Goal: Task Accomplishment & Management: Complete application form

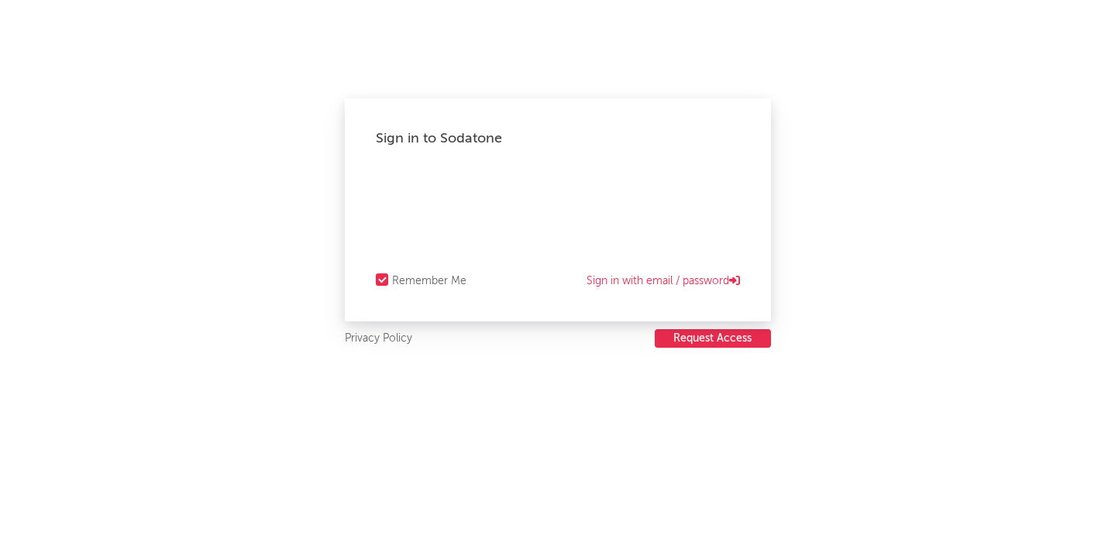
select select "recorded_music"
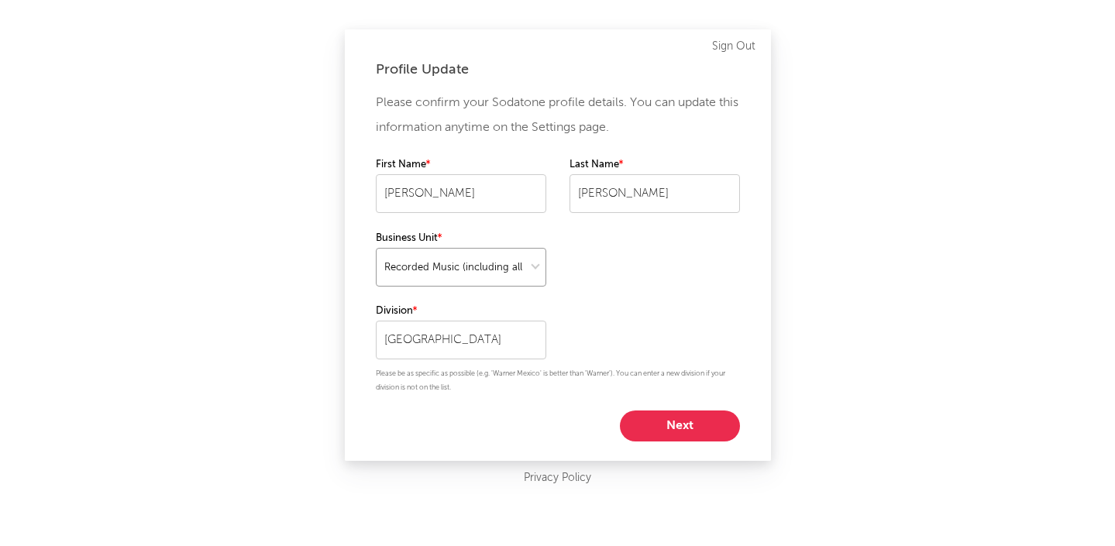
click at [505, 264] on select at bounding box center [461, 267] width 171 height 39
click at [698, 426] on button "Next" at bounding box center [680, 426] width 120 height 31
select select "marketing"
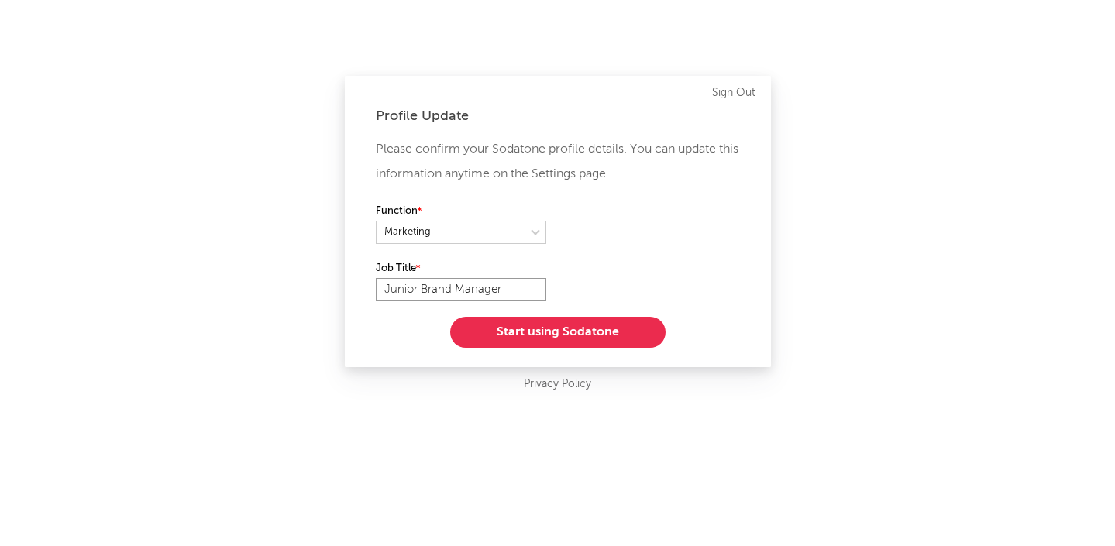
click at [486, 285] on input "Junior Brand Manager" at bounding box center [461, 289] width 171 height 23
type input "Marketing Manager"
click at [532, 342] on button "Start using Sodatone" at bounding box center [557, 332] width 215 height 31
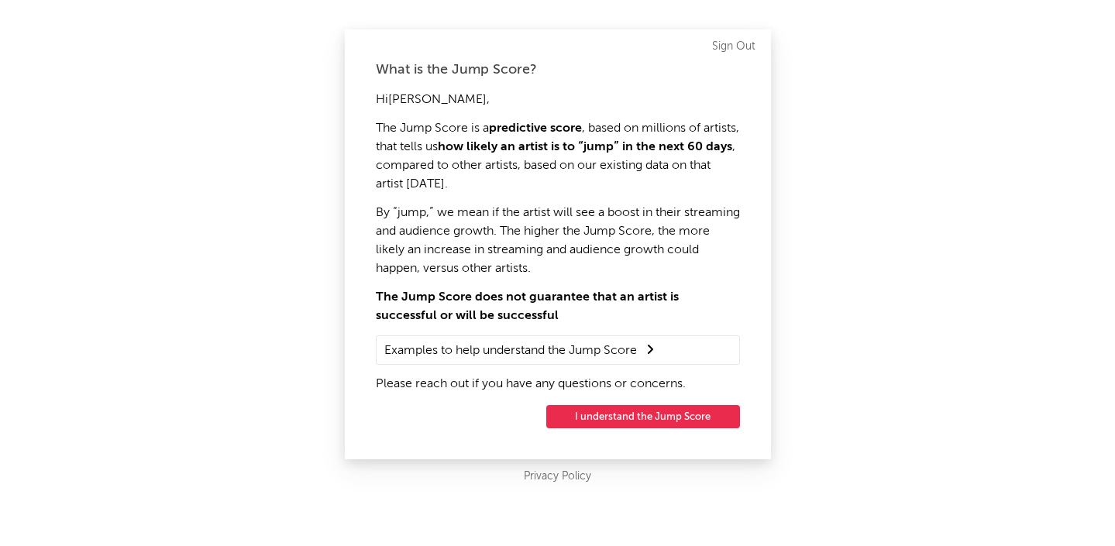
click at [581, 420] on button "I understand the Jump Score" at bounding box center [643, 416] width 194 height 23
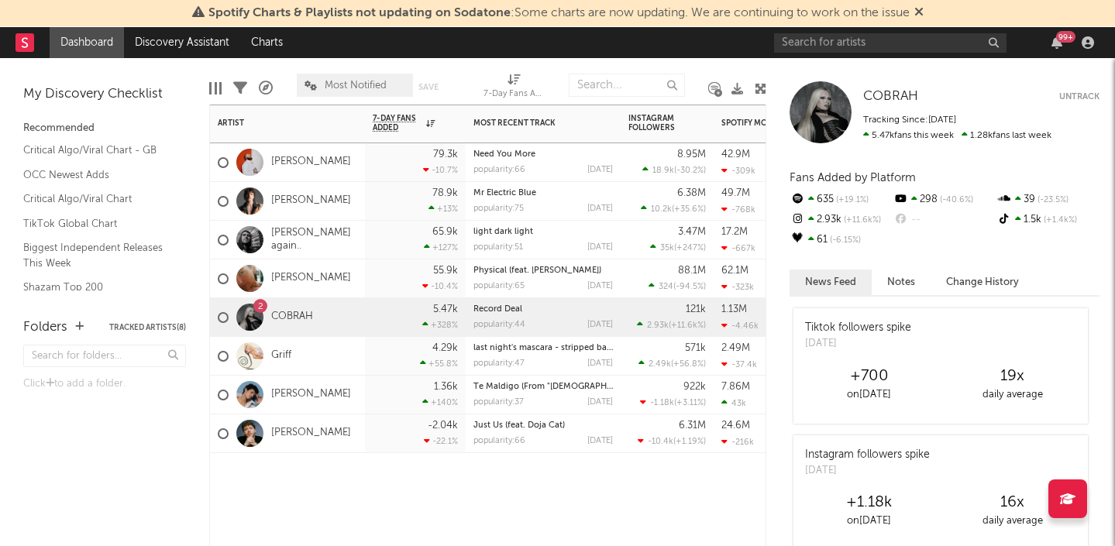
click at [258, 307] on div "2" at bounding box center [260, 307] width 5 height 0
